Goal: Navigation & Orientation: Find specific page/section

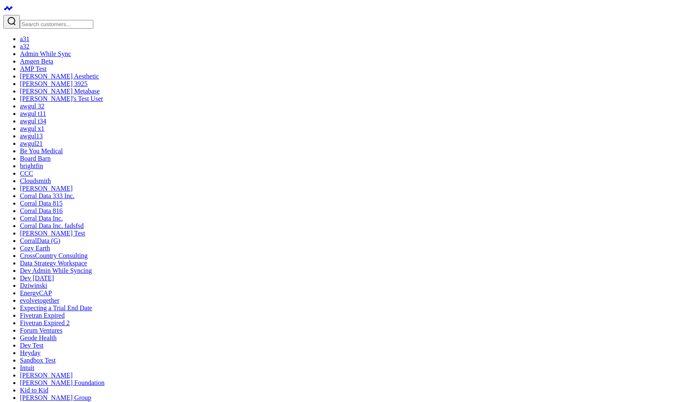
click at [500, 85] on textarea at bounding box center [479, 77] width 75 height 15
type textarea "Exclude Plump Jelly"
click at [477, 95] on button "Modify via AI" at bounding box center [461, 91] width 38 height 9
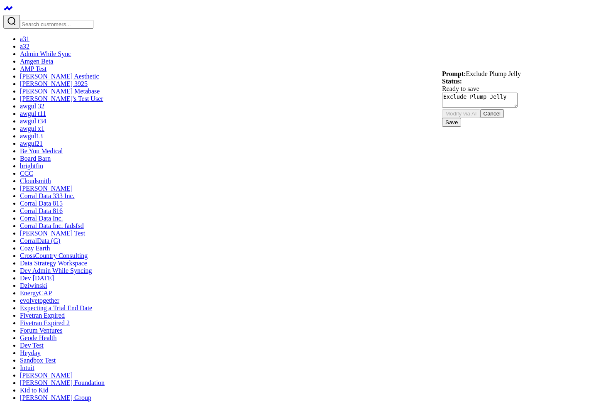
click at [500, 118] on button "Cancel" at bounding box center [492, 113] width 24 height 9
click at [517, 85] on textarea "Exclude Plump Jelly" at bounding box center [479, 77] width 75 height 15
type textarea "Exclude Plump Jelly"
click at [475, 95] on button "Modify via AI" at bounding box center [461, 91] width 38 height 9
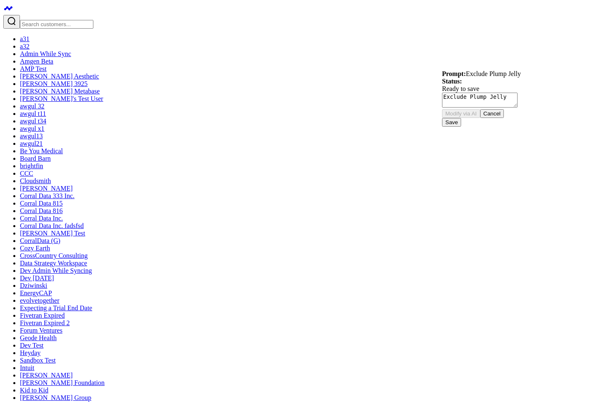
click at [504, 118] on button "Cancel" at bounding box center [492, 113] width 24 height 9
click at [54, 147] on link "Be You Medical" at bounding box center [41, 150] width 43 height 7
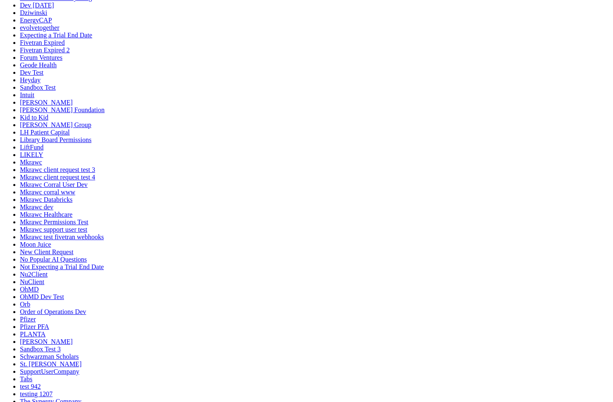
scroll to position [416, 0]
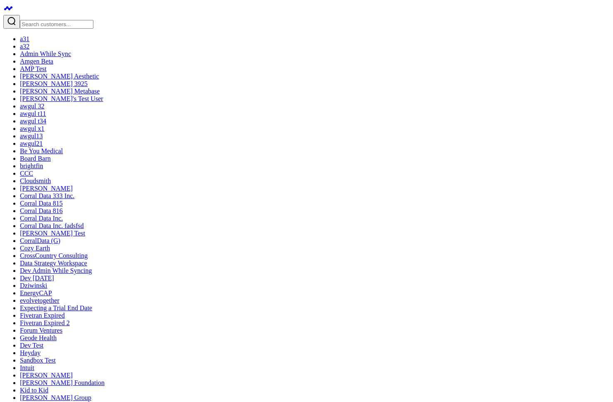
click at [50, 80] on link "[PERSON_NAME] Aesthetic" at bounding box center [59, 76] width 79 height 7
click at [33, 177] on link "CCC" at bounding box center [26, 173] width 13 height 7
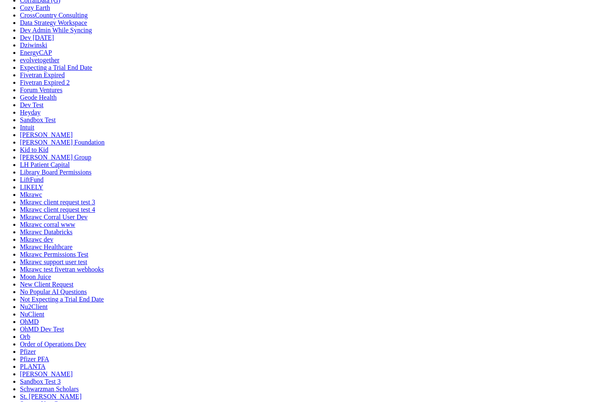
scroll to position [679, 0]
click at [59, 63] on link "evolvetogether" at bounding box center [39, 59] width 39 height 7
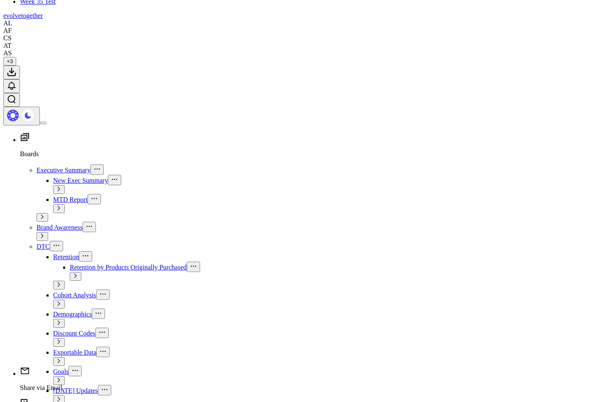
scroll to position [783, 0]
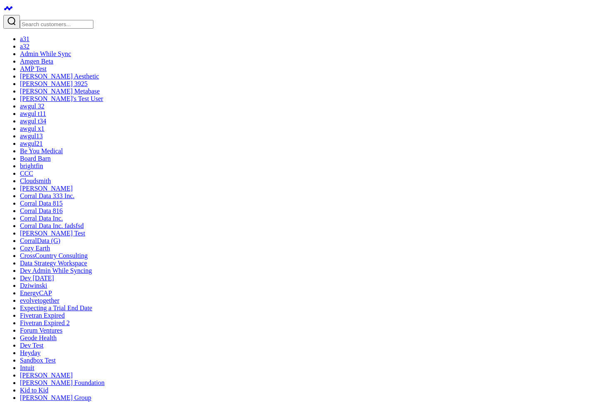
scroll to position [934, 0]
click at [48, 386] on link "Kid to Kid" at bounding box center [34, 389] width 28 height 7
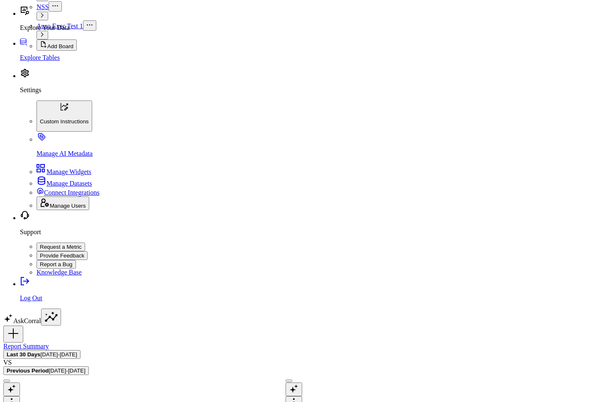
scroll to position [973, 0]
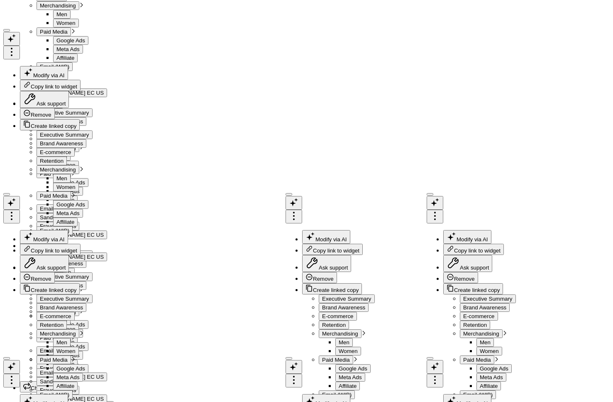
scroll to position [986, 0]
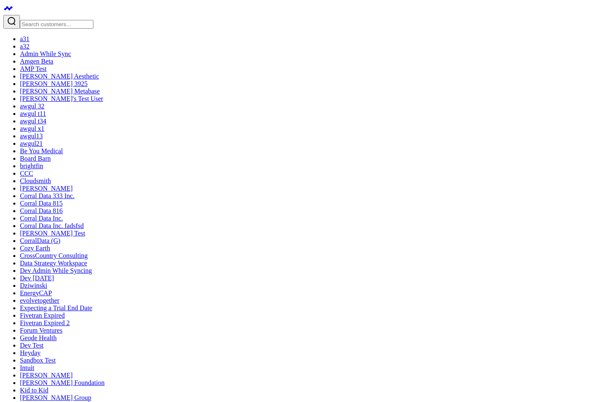
scroll to position [1083, 0]
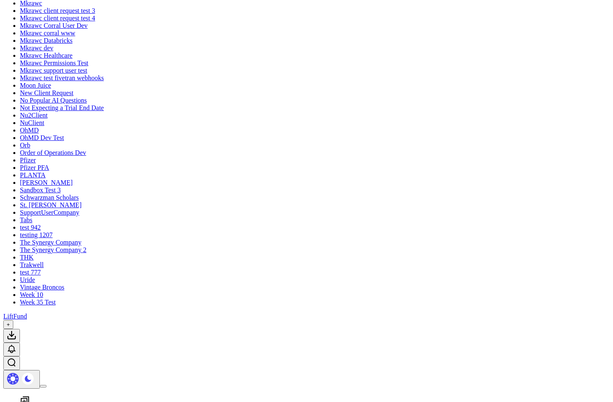
scroll to position [1313, 0]
click at [46, 89] on link "Moon Juice" at bounding box center [35, 85] width 31 height 7
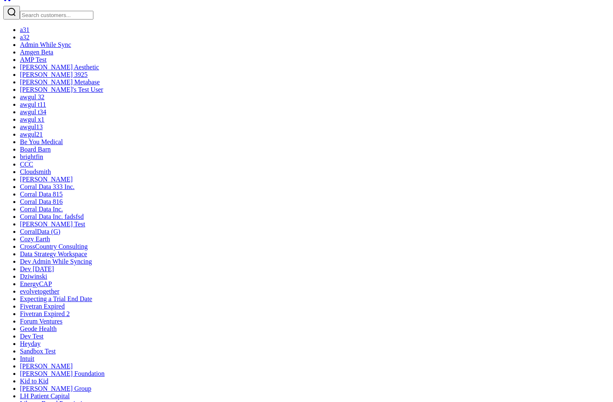
scroll to position [1523, 0]
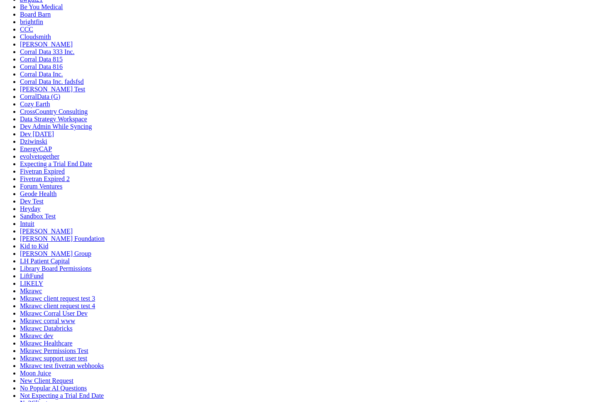
scroll to position [1561, 0]
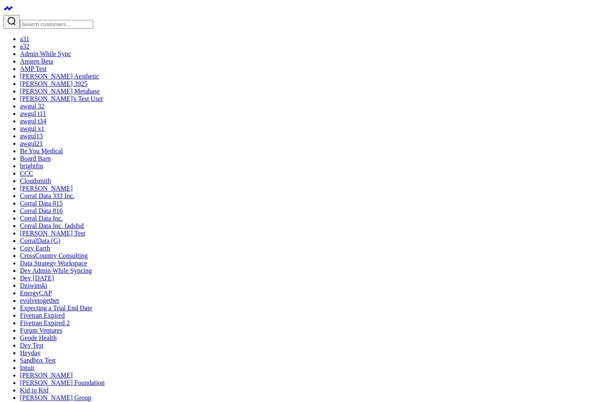
scroll to position [1696, 0]
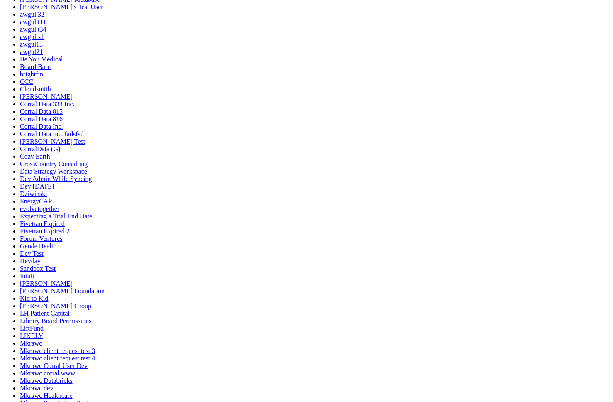
scroll to position [1724, 0]
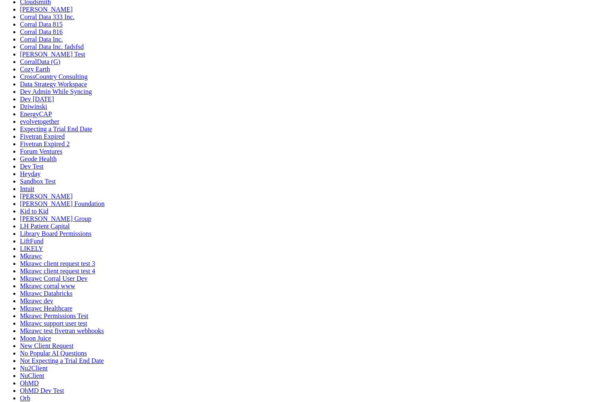
scroll to position [180, 0]
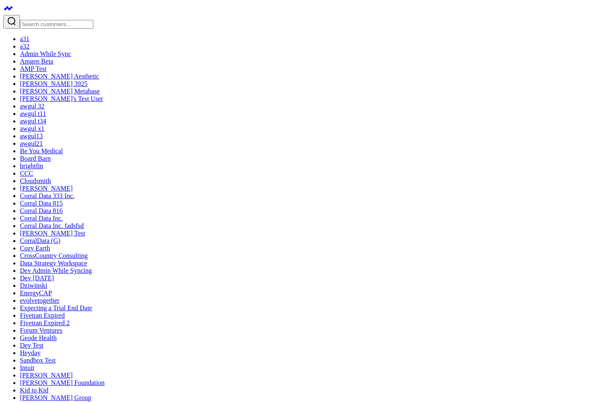
scroll to position [1724, 0]
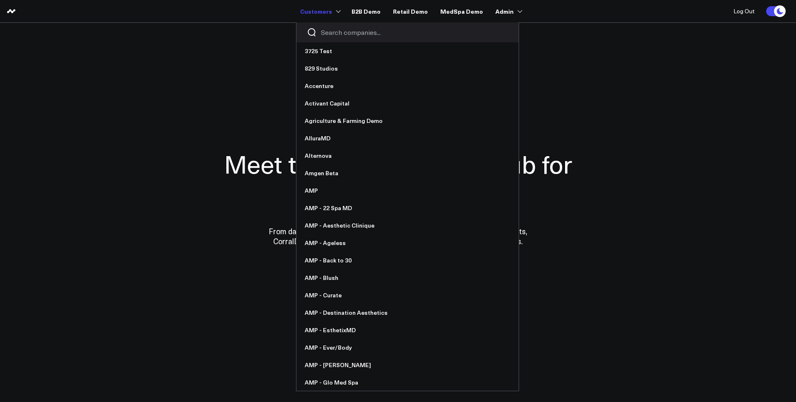
click at [332, 34] on input "Search companies input" at bounding box center [414, 32] width 187 height 9
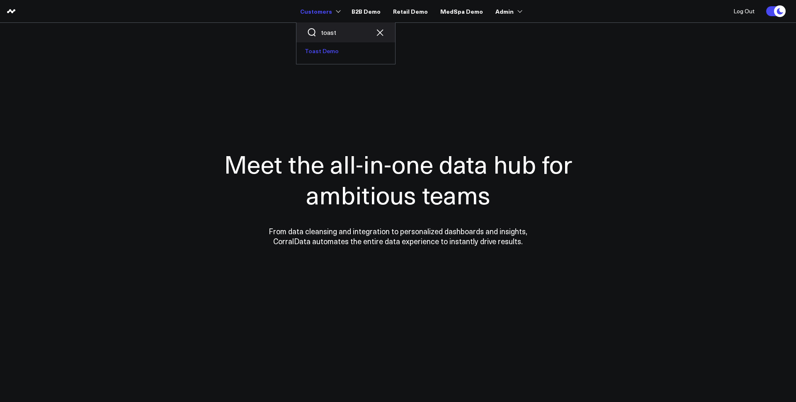
type input "toast"
click at [315, 50] on link "Toast Demo" at bounding box center [346, 50] width 99 height 17
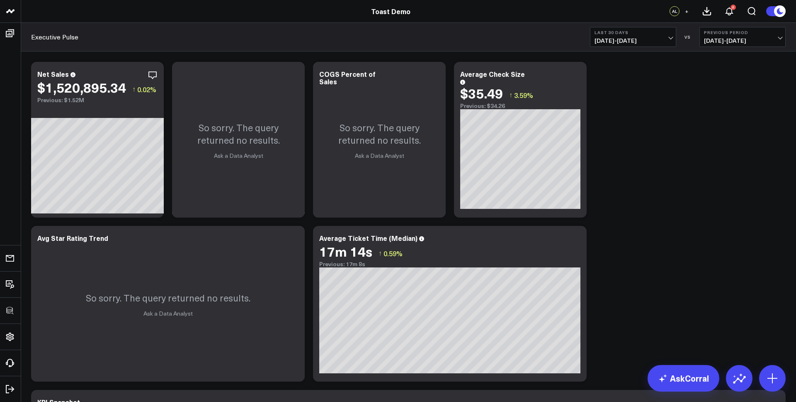
click at [638, 36] on button "Last 30 Days 07/12/25 - 08/10/25" at bounding box center [633, 37] width 86 height 20
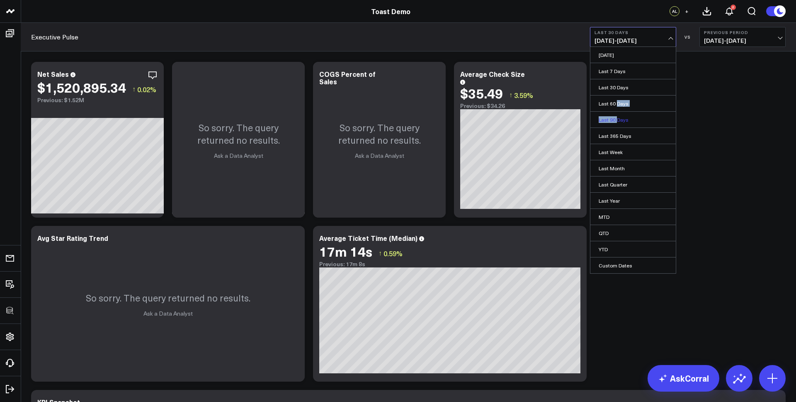
drag, startPoint x: 618, startPoint y: 105, endPoint x: 618, endPoint y: 120, distance: 15.8
click at [618, 120] on ul "Yesterday Last 7 Days Last 30 Days Last 60 Days Last 90 Days Last 365 Days Last…" at bounding box center [633, 159] width 86 height 227
click at [618, 118] on link "Last 90 Days" at bounding box center [633, 120] width 85 height 16
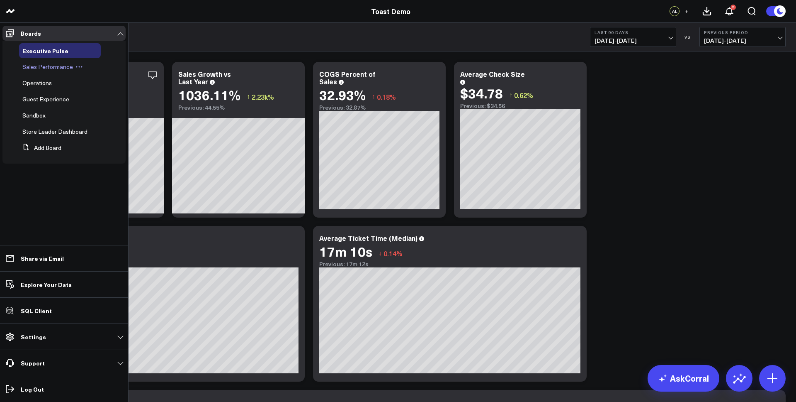
scroll to position [4, 0]
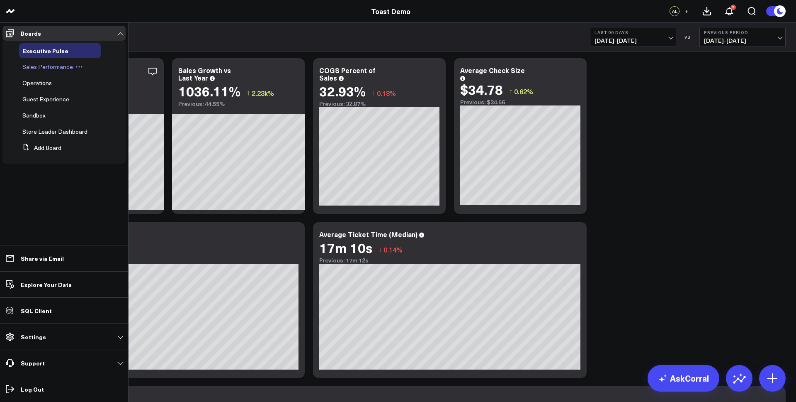
click at [30, 64] on span "Sales Performance" at bounding box center [47, 67] width 51 height 8
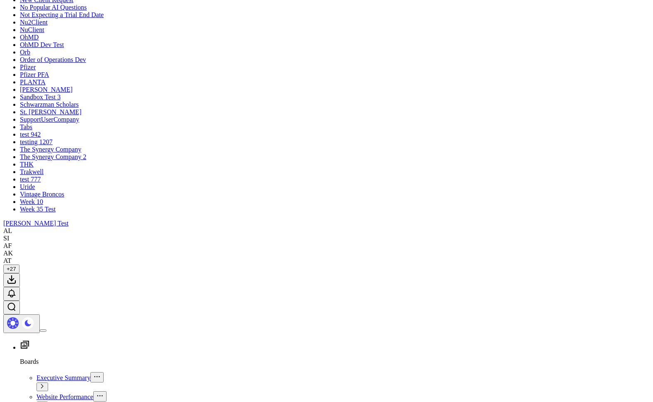
scroll to position [540, 0]
